Goal: Find contact information: Obtain details needed to contact an individual or organization

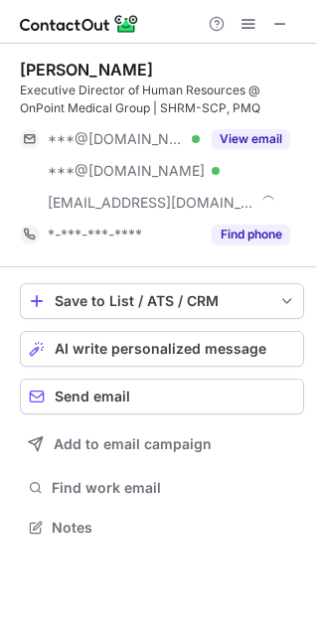
scroll to position [513, 316]
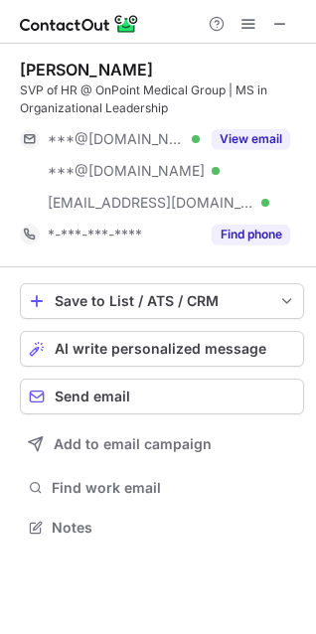
scroll to position [513, 316]
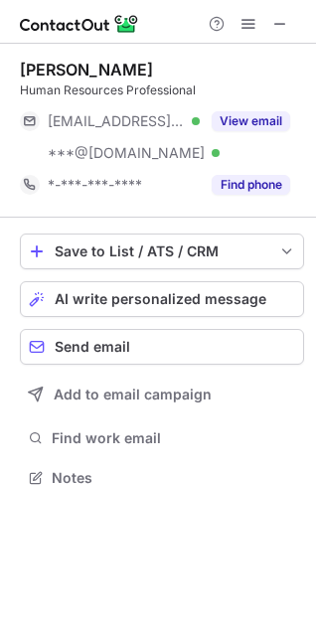
scroll to position [463, 316]
click at [39, 68] on div "Jodie Peterson" at bounding box center [86, 70] width 133 height 20
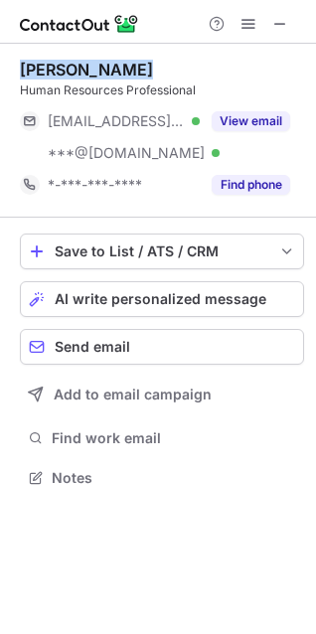
click at [39, 68] on div "Jodie Peterson" at bounding box center [86, 70] width 133 height 20
copy div "Jodie Peterson"
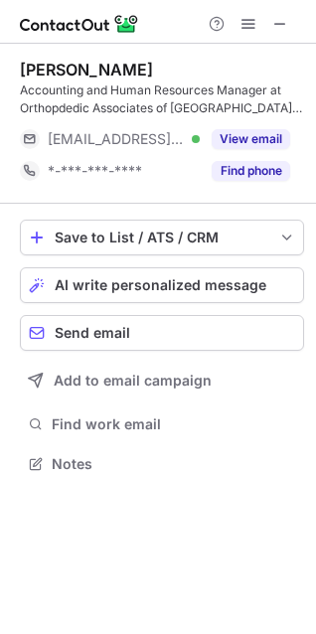
scroll to position [449, 316]
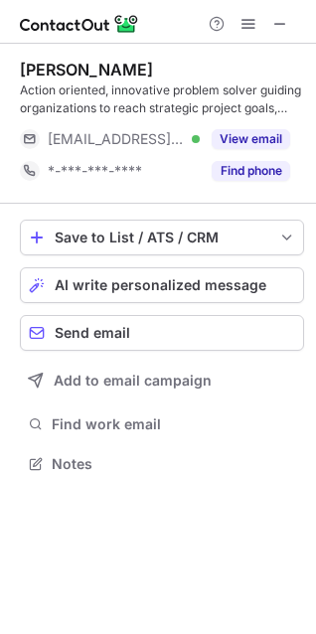
scroll to position [449, 316]
click at [58, 68] on div "[PERSON_NAME]" at bounding box center [86, 70] width 133 height 20
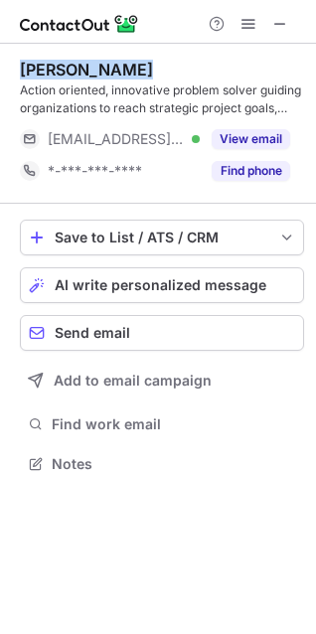
click at [58, 68] on div "[PERSON_NAME]" at bounding box center [86, 70] width 133 height 20
copy div "Mari Skarp-Bogli"
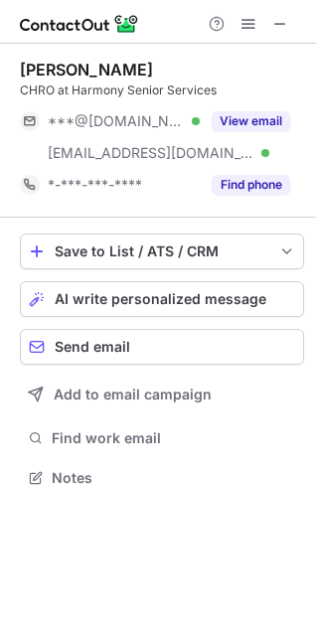
scroll to position [463, 316]
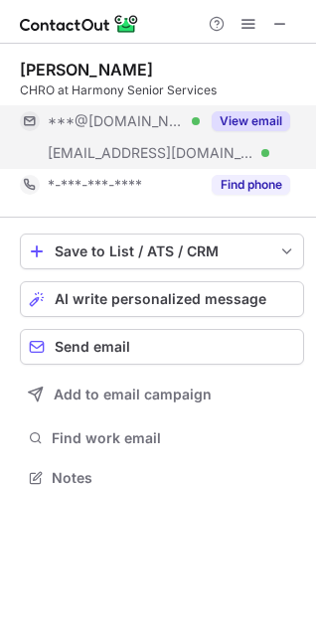
click at [231, 124] on button "View email" at bounding box center [251, 121] width 78 height 20
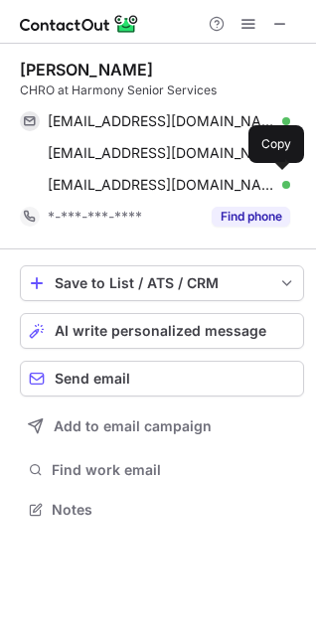
scroll to position [495, 316]
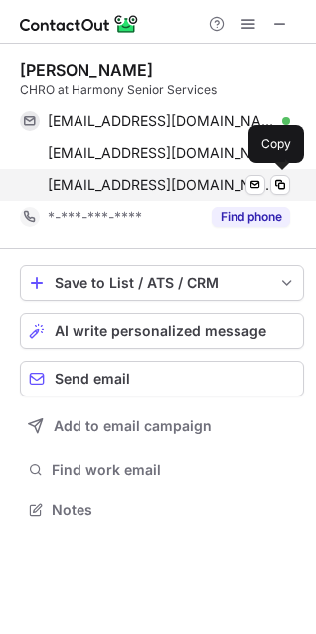
click at [154, 179] on span "mjohnson@harmonyseniorservices.com" at bounding box center [161, 185] width 227 height 18
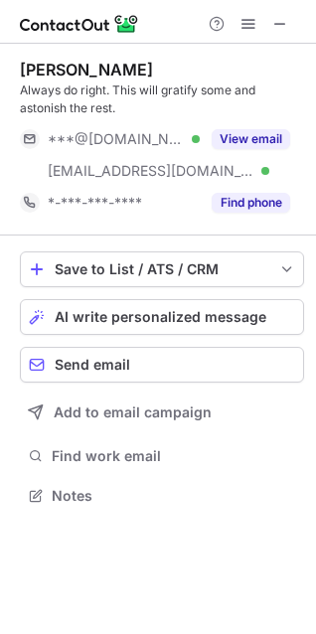
scroll to position [481, 316]
click at [38, 64] on div "Lorri Newman" at bounding box center [86, 70] width 133 height 20
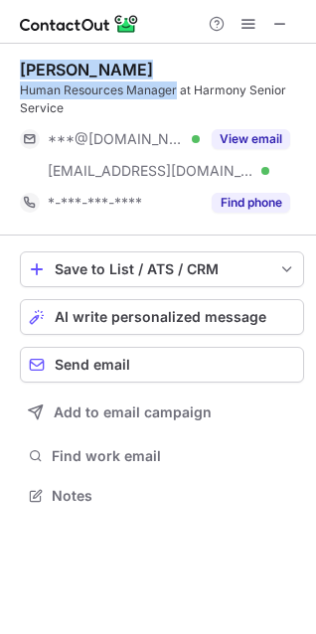
drag, startPoint x: 38, startPoint y: 64, endPoint x: 149, endPoint y: 87, distance: 113.8
click at [149, 87] on div "Lorri Newman Human Resources Manager at Harmony Senior Service" at bounding box center [162, 89] width 284 height 58
copy div "Lorri Newman Human Resources Manager"
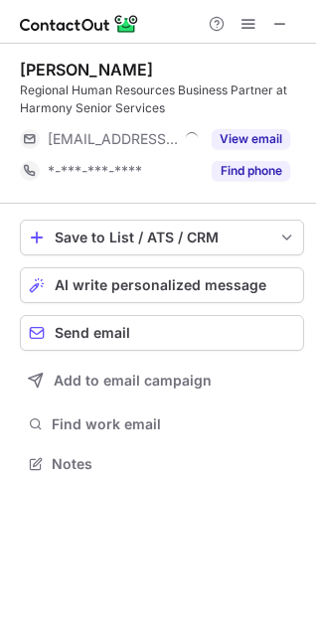
scroll to position [449, 316]
click at [50, 63] on div "[PERSON_NAME]" at bounding box center [86, 70] width 133 height 20
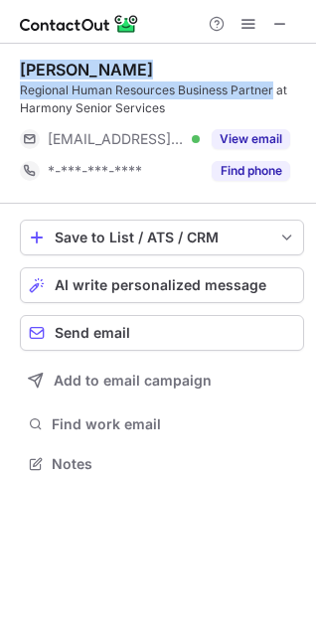
drag, startPoint x: 50, startPoint y: 63, endPoint x: 253, endPoint y: 91, distance: 205.7
click at [253, 91] on div "Stephanie Picking Regional Human Resources Business Partner at Harmony Senior S…" at bounding box center [162, 89] width 284 height 58
copy div "Stephanie Picking Regional Human Resources Business Partner"
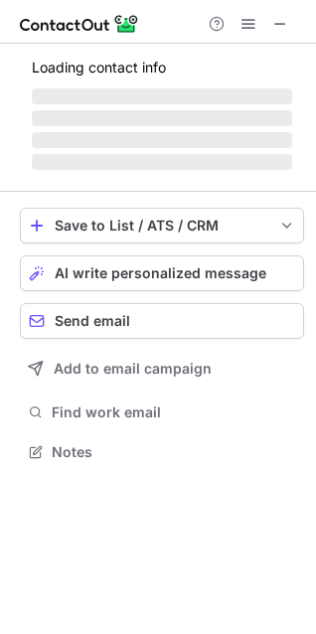
scroll to position [9, 9]
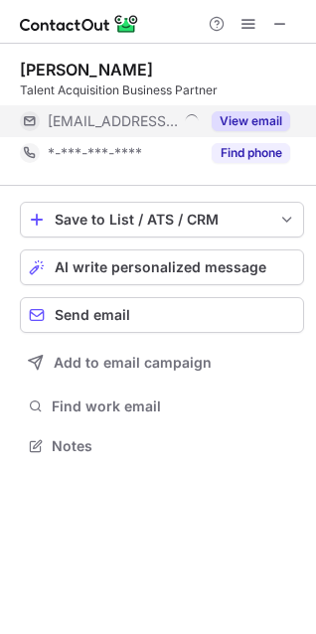
click at [186, 122] on span at bounding box center [191, 124] width 21 height 21
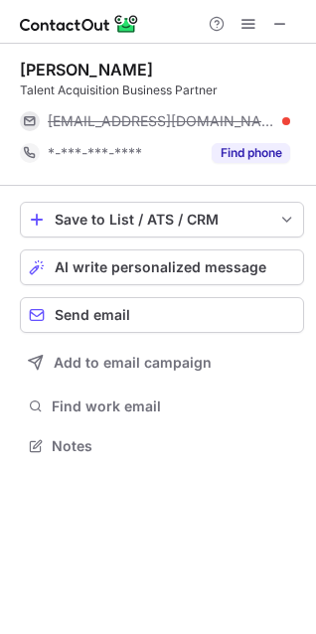
click at [43, 66] on div "Teria R." at bounding box center [86, 70] width 133 height 20
drag, startPoint x: 43, startPoint y: 66, endPoint x: 67, endPoint y: 66, distance: 23.8
click at [67, 66] on div "Teria R." at bounding box center [86, 70] width 133 height 20
copy div "Teria R"
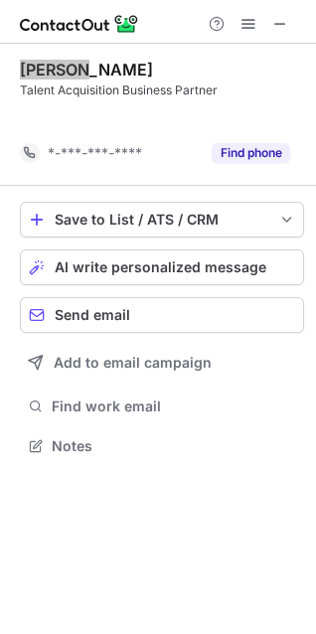
scroll to position [399, 316]
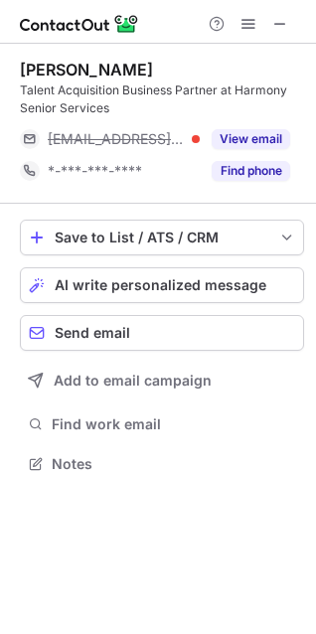
scroll to position [449, 316]
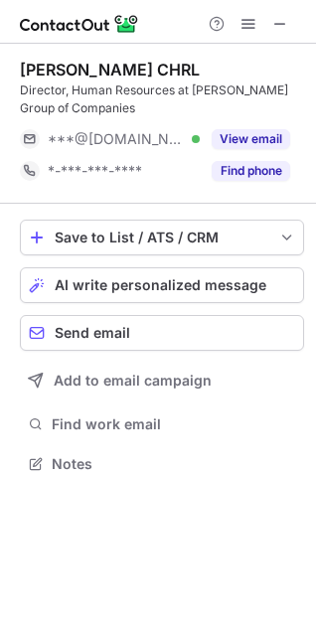
scroll to position [449, 316]
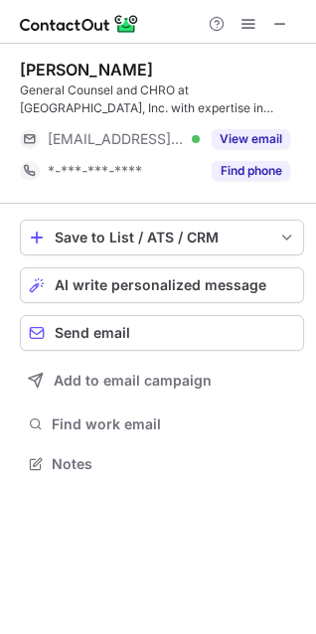
scroll to position [449, 316]
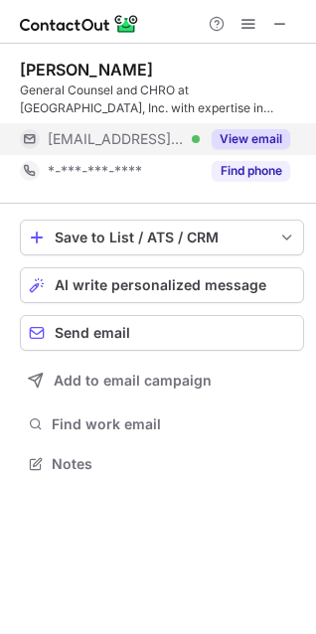
click at [228, 136] on button "View email" at bounding box center [251, 139] width 78 height 20
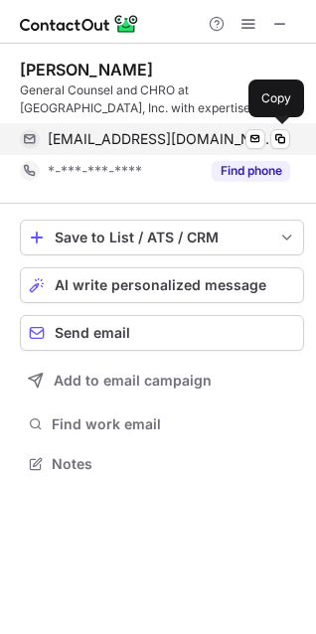
click at [194, 135] on span "[EMAIL_ADDRESS][DOMAIN_NAME]" at bounding box center [161, 139] width 227 height 18
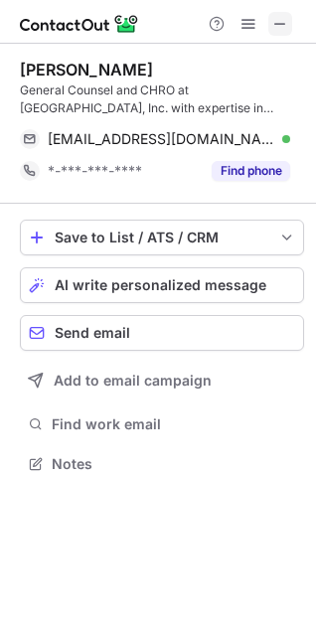
click at [277, 24] on span at bounding box center [280, 24] width 16 height 16
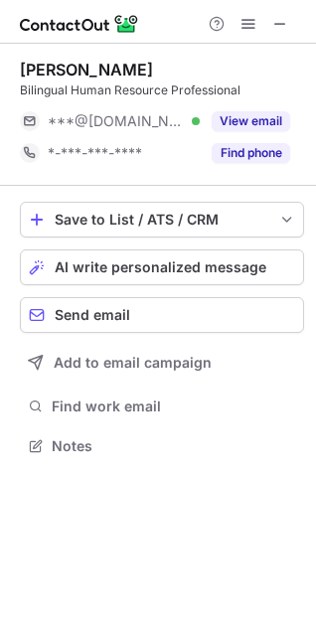
scroll to position [431, 316]
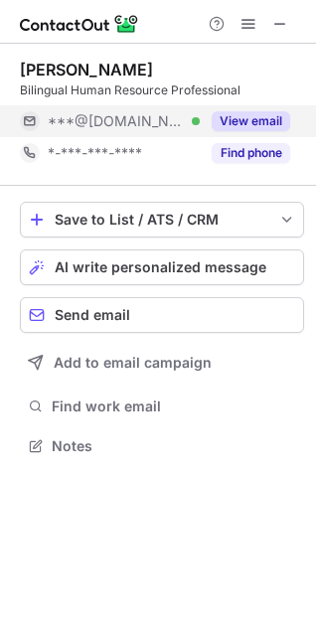
click at [227, 121] on button "View email" at bounding box center [251, 121] width 78 height 20
click at [32, 70] on div "[PERSON_NAME]" at bounding box center [86, 70] width 133 height 20
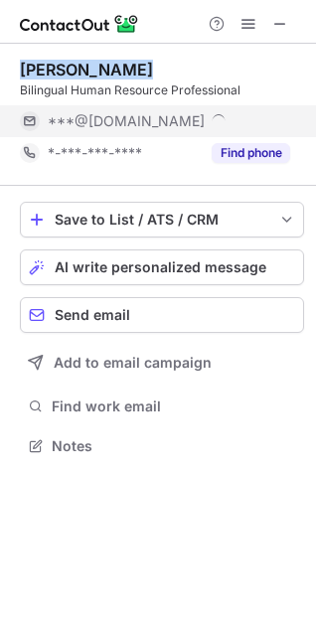
click at [87, 72] on div "[PERSON_NAME] Bilingual Human Resource Professional ***@[DOMAIN_NAME] *-***-***…" at bounding box center [158, 317] width 316 height 634
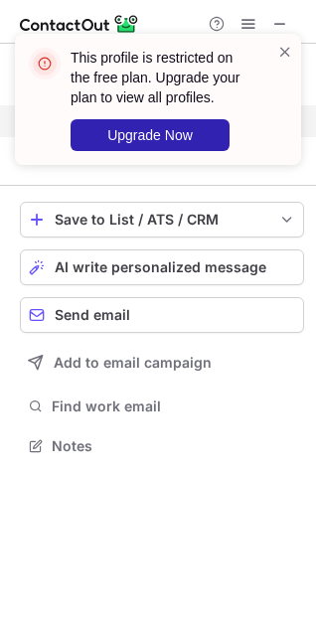
copy div "[PERSON_NAME]"
click at [289, 42] on span at bounding box center [285, 52] width 16 height 20
click at [287, 54] on span at bounding box center [285, 52] width 16 height 20
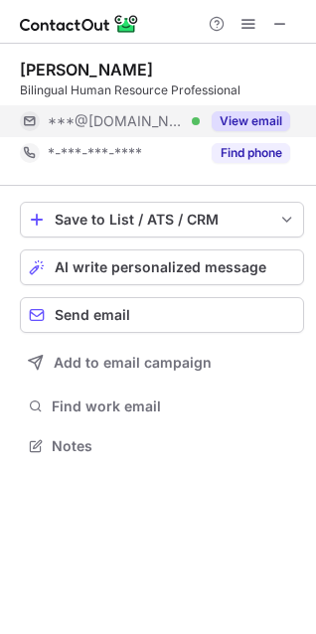
click at [277, 20] on div "This profile is restricted on the free plan. Upgrade your plan to view all prof…" at bounding box center [158, 34] width 318 height 40
